Goal: Transaction & Acquisition: Purchase product/service

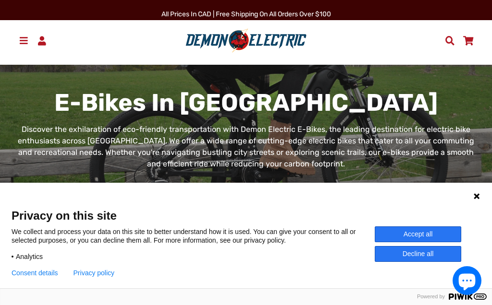
click at [410, 228] on button "Accept all" at bounding box center [417, 235] width 86 height 16
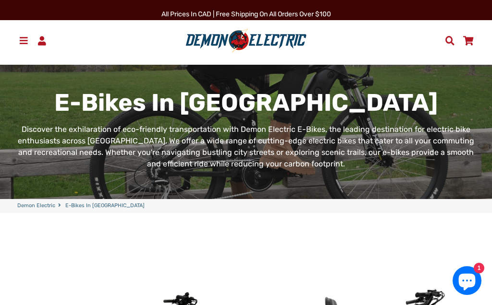
click at [17, 40] on link "Menu" at bounding box center [23, 41] width 18 height 16
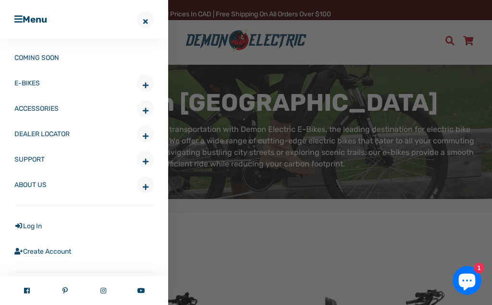
click at [147, 86] on span "button" at bounding box center [146, 85] width 6 height 7
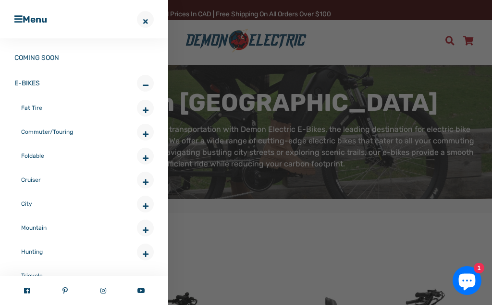
click at [143, 208] on span "button" at bounding box center [146, 206] width 6 height 7
click at [32, 225] on link "6ix" at bounding box center [91, 228] width 126 height 25
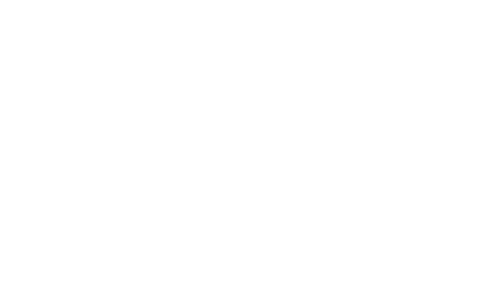
select select "******"
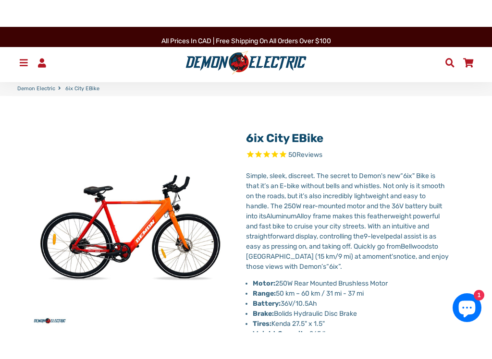
scroll to position [127, 0]
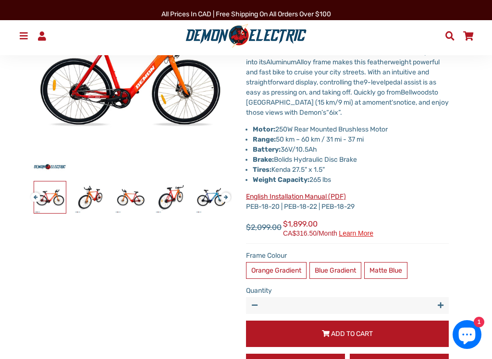
click at [331, 273] on label "Blue Gradient" at bounding box center [335, 270] width 52 height 17
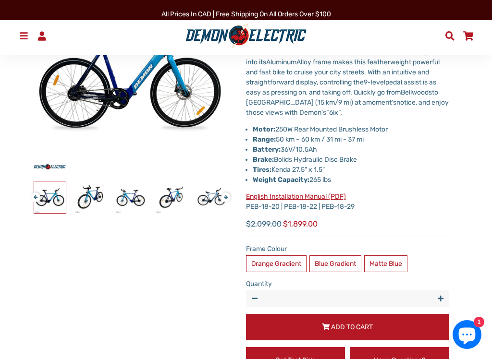
click at [374, 271] on label "Matte Blue" at bounding box center [385, 263] width 43 height 17
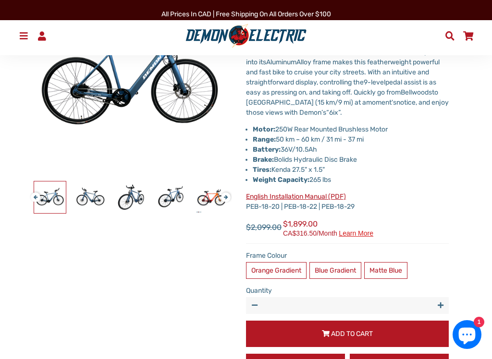
click at [285, 265] on label "Orange Gradient" at bounding box center [276, 270] width 60 height 17
